Goal: Find specific page/section: Find specific page/section

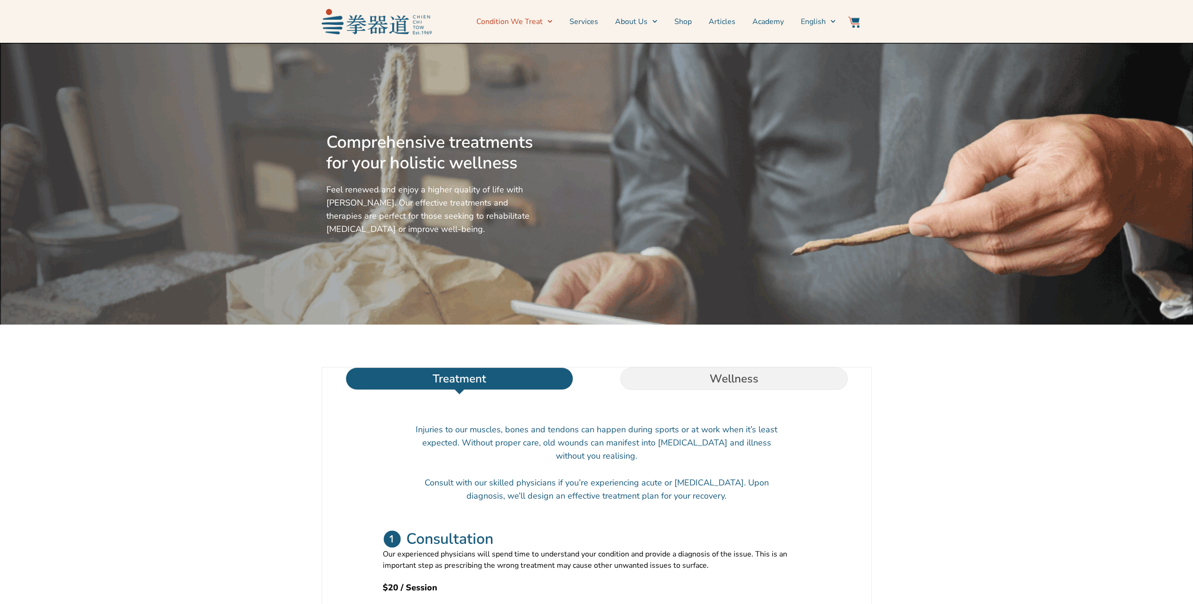
click at [553, 24] on icon "Menu" at bounding box center [549, 21] width 5 height 5
click at [553, 24] on span "Menu" at bounding box center [548, 21] width 10 height 15
click at [585, 23] on link "Services" at bounding box center [583, 22] width 29 height 24
click at [583, 23] on link "Services" at bounding box center [583, 22] width 29 height 24
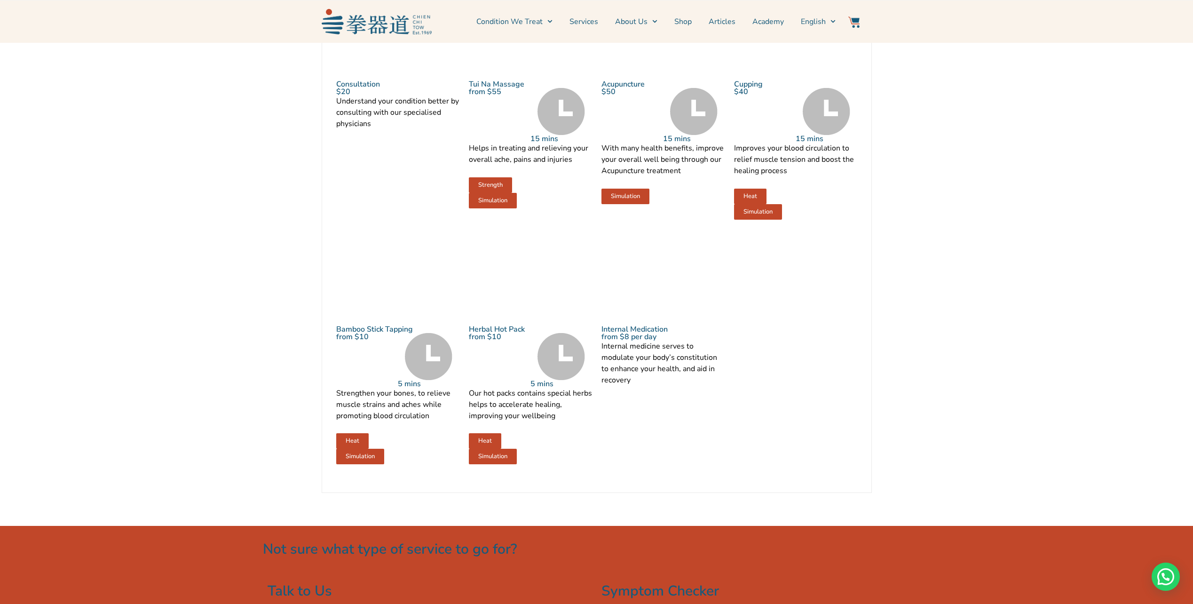
scroll to position [1176, 0]
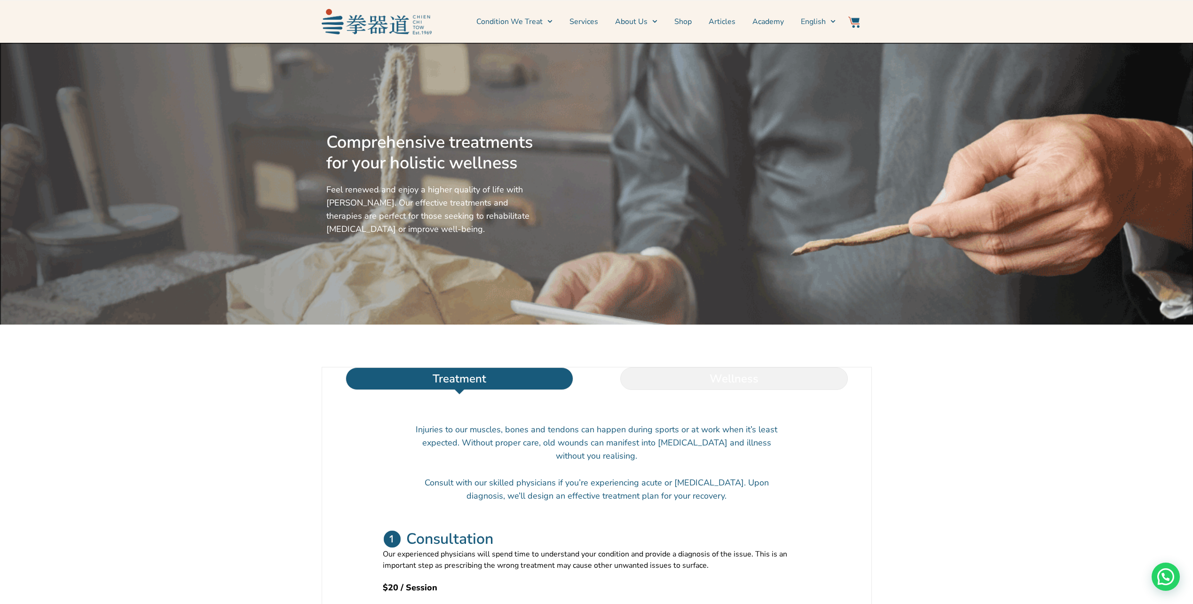
click at [723, 390] on li "Wellness" at bounding box center [734, 378] width 275 height 23
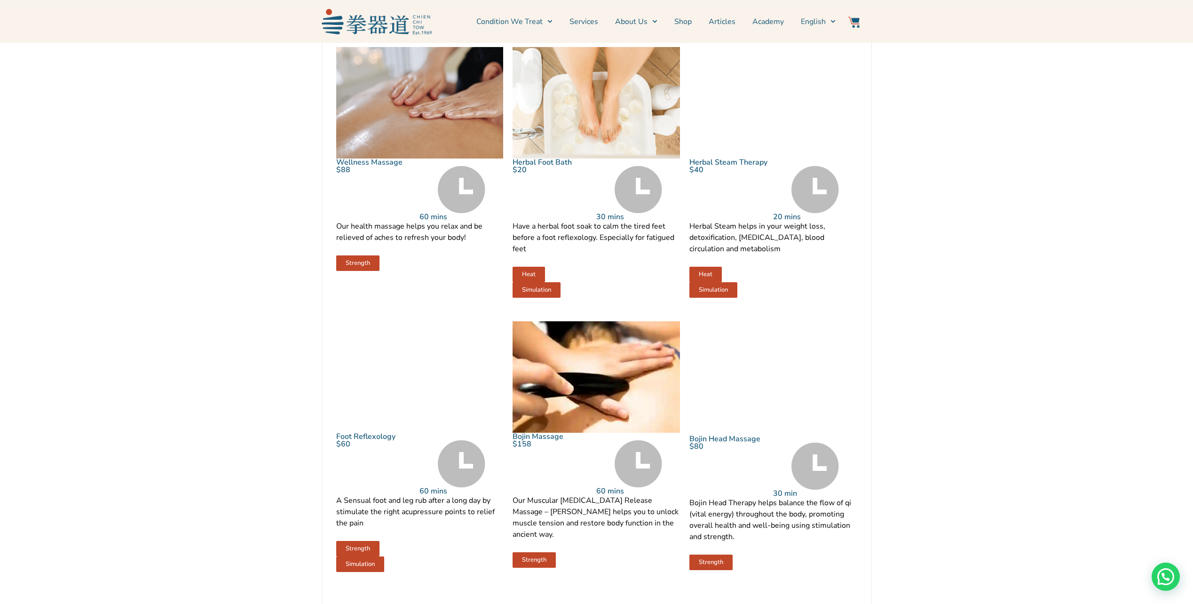
scroll to position [188, 0]
